Goal: Register for event/course

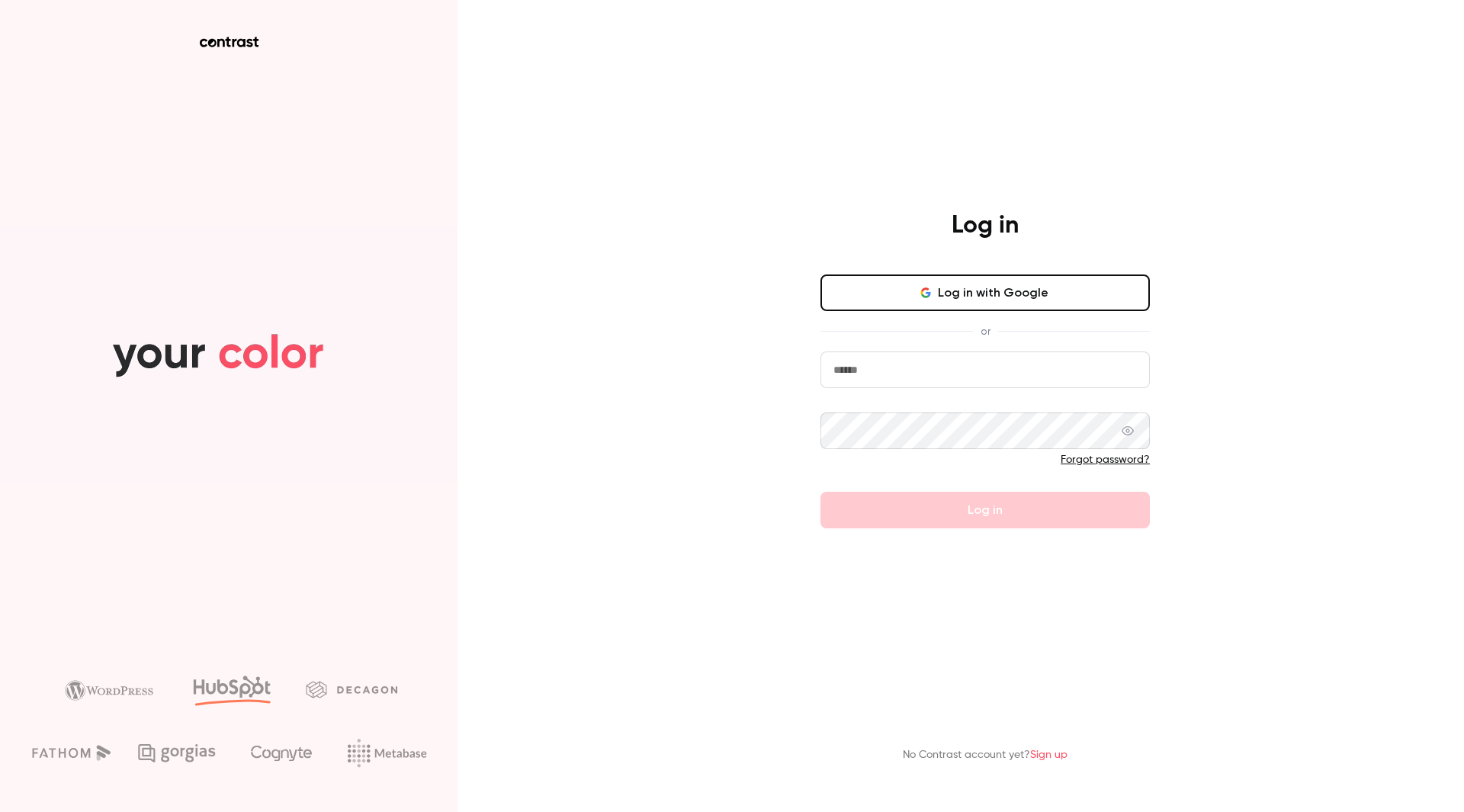
click at [954, 290] on button "Log in with Google" at bounding box center [984, 292] width 329 height 36
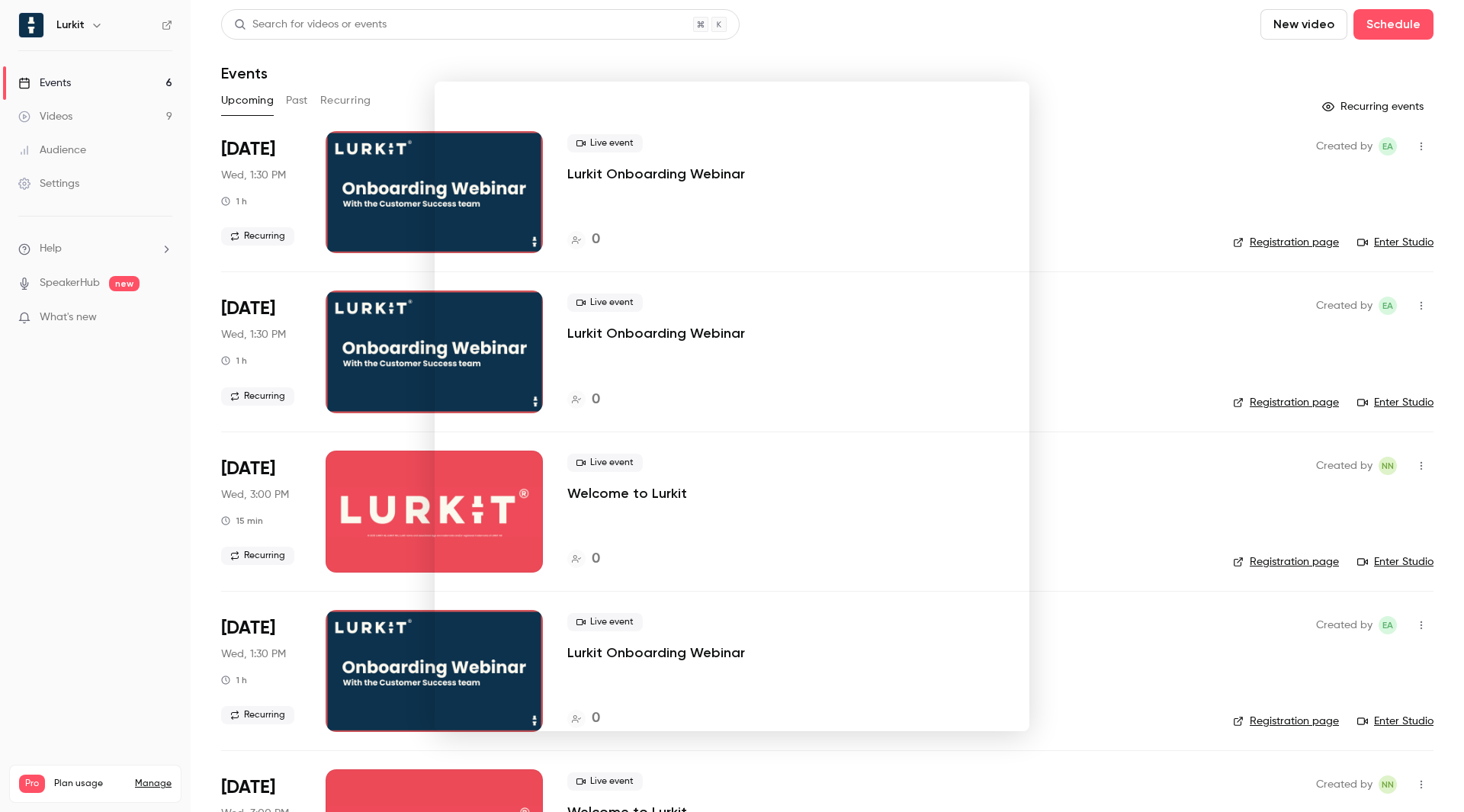
click at [1085, 184] on div at bounding box center [732, 406] width 1464 height 812
drag, startPoint x: 907, startPoint y: 221, endPoint x: 832, endPoint y: 237, distance: 76.7
click at [904, 223] on div "Live event Lurkit Onboarding Webinar 0" at bounding box center [887, 192] width 641 height 122
click at [1390, 236] on link "Enter Studio" at bounding box center [1395, 242] width 76 height 15
